Goal: Information Seeking & Learning: Check status

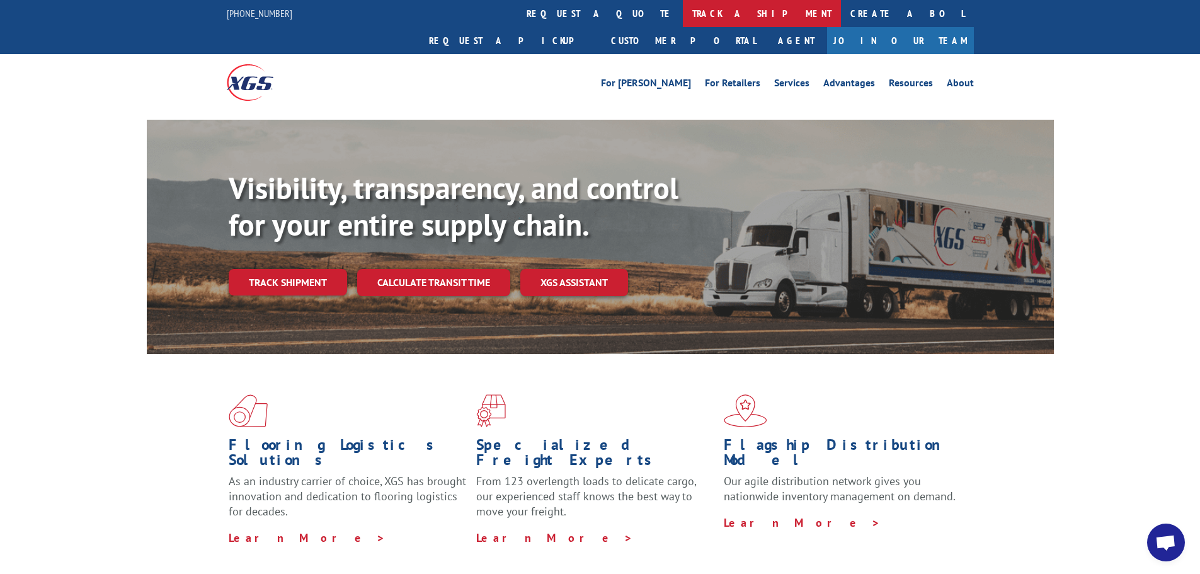
click at [683, 14] on link "track a shipment" at bounding box center [762, 13] width 158 height 27
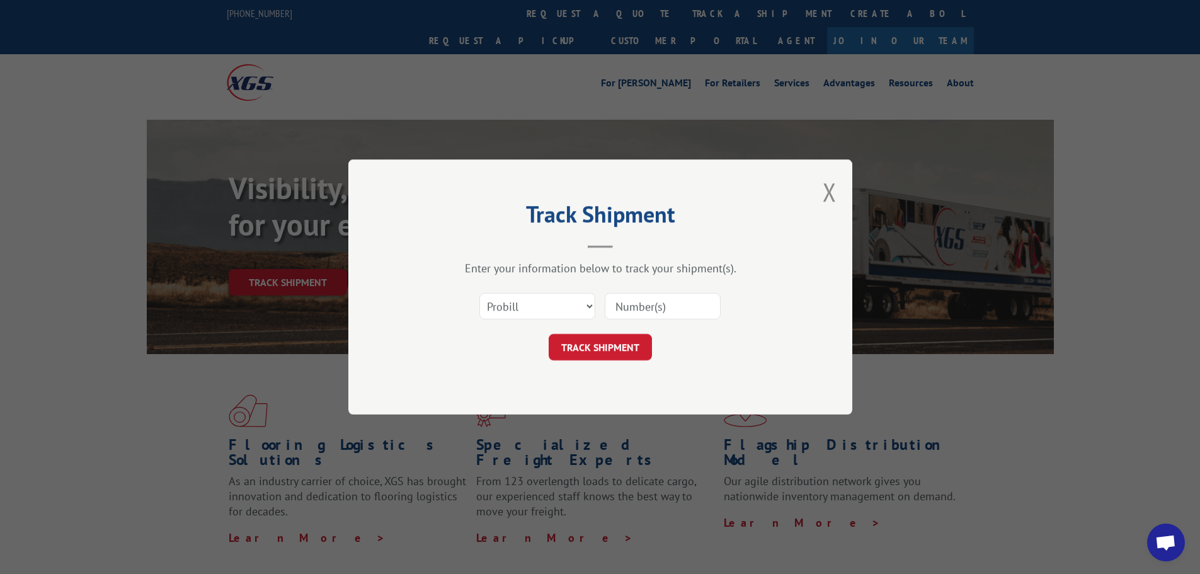
click at [663, 307] on input at bounding box center [663, 306] width 116 height 26
type input "17590461"
click button "TRACK SHIPMENT" at bounding box center [600, 347] width 103 height 26
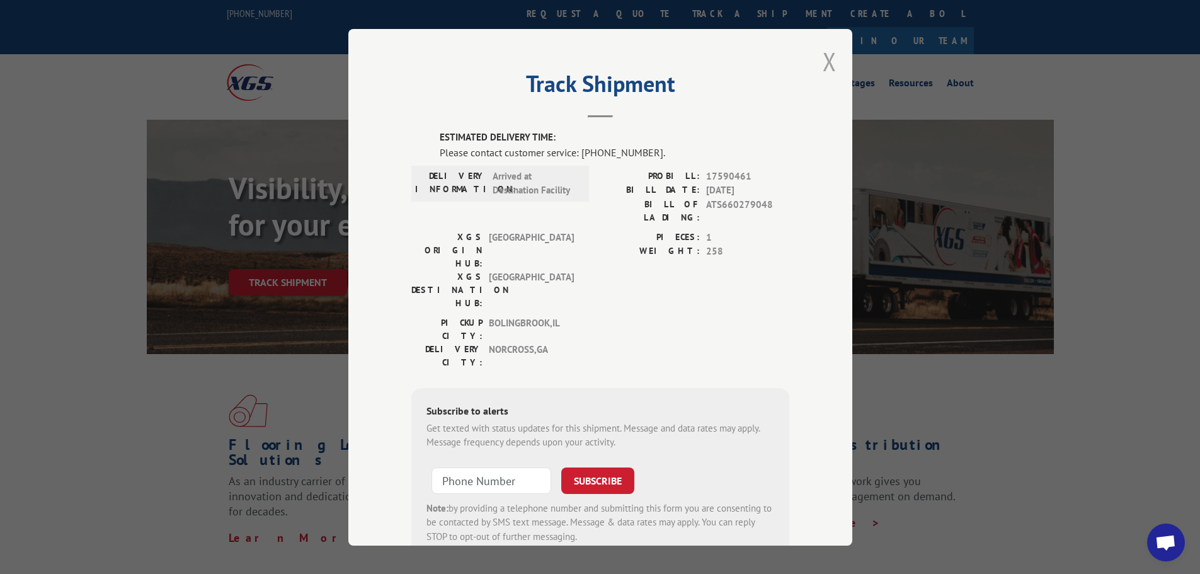
click at [824, 55] on button "Close modal" at bounding box center [829, 61] width 14 height 33
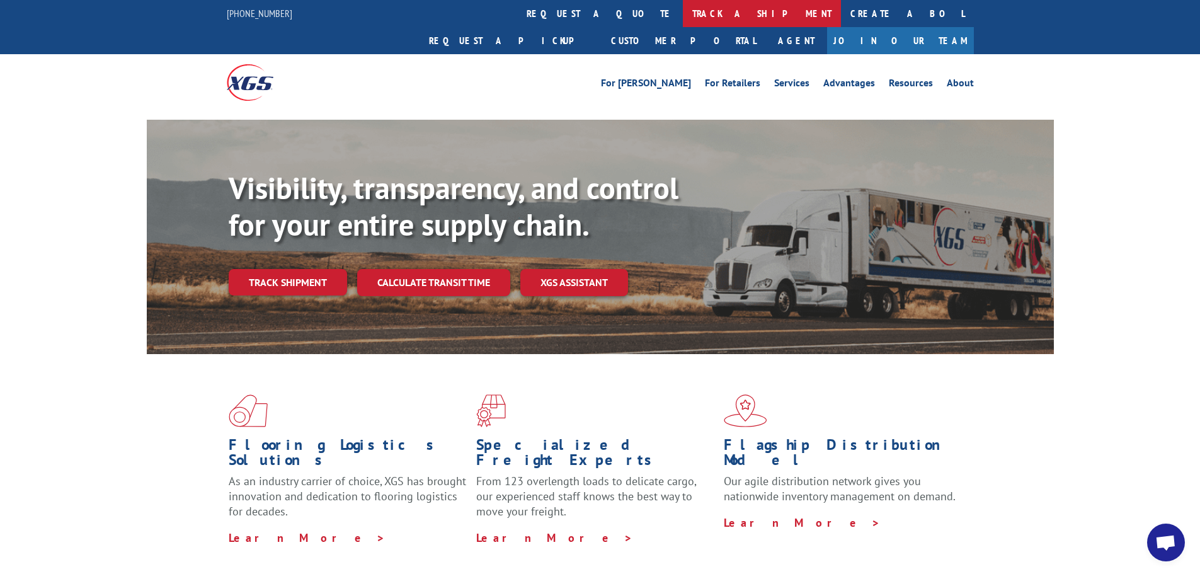
click at [683, 18] on link "track a shipment" at bounding box center [762, 13] width 158 height 27
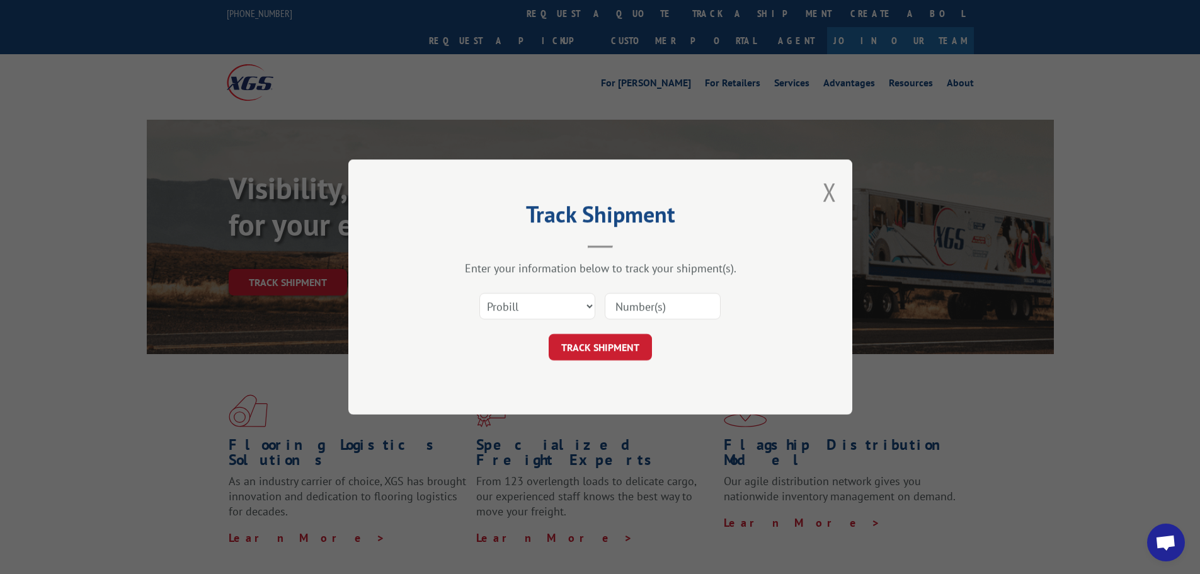
click at [644, 311] on input at bounding box center [663, 306] width 116 height 26
type input "17594424"
click button "TRACK SHIPMENT" at bounding box center [600, 347] width 103 height 26
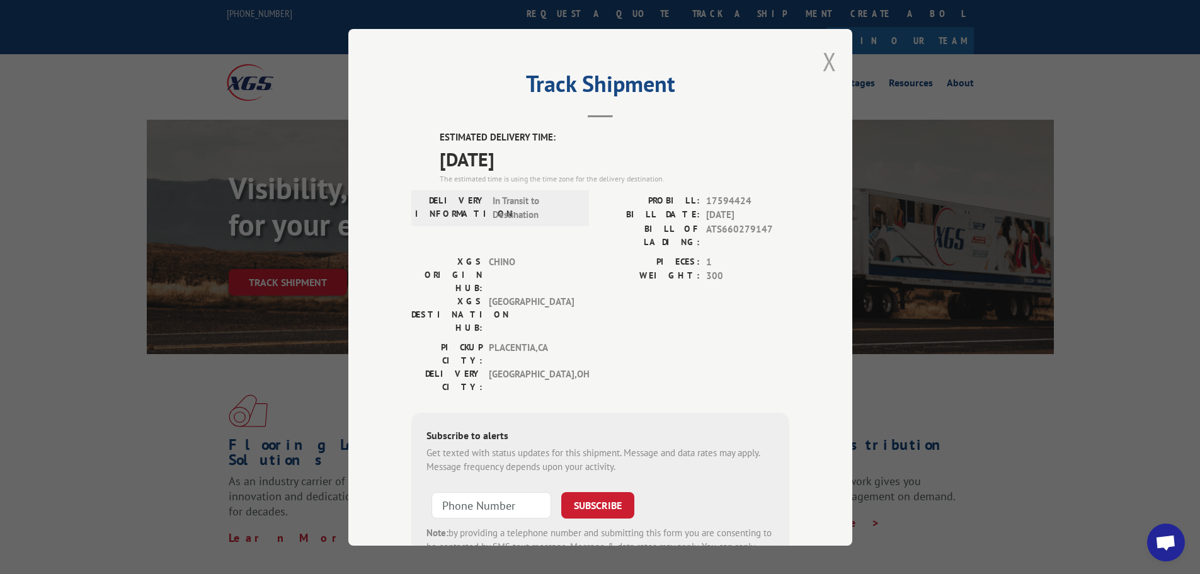
click at [829, 50] on button "Close modal" at bounding box center [829, 61] width 14 height 33
